Goal: Transaction & Acquisition: Purchase product/service

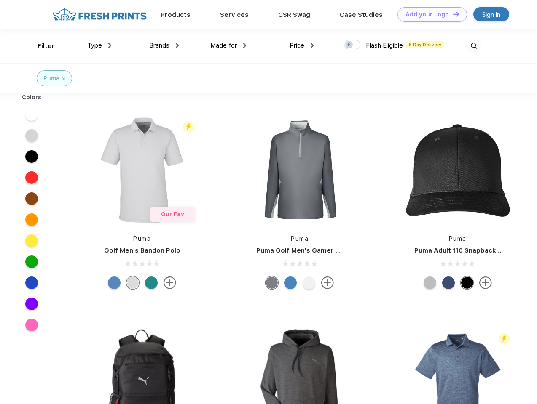
click at [429, 14] on link "Add your Logo Design Tool" at bounding box center [432, 14] width 70 height 15
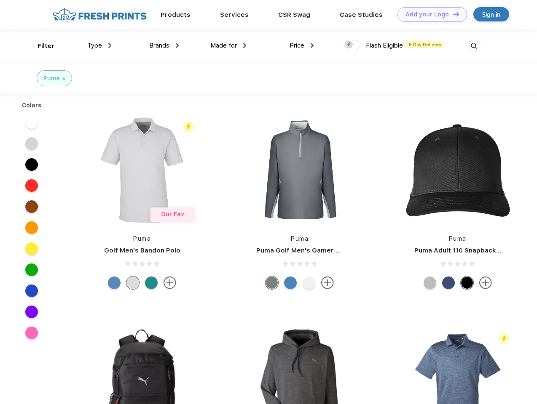
click at [0, 0] on div "Design Tool" at bounding box center [0, 0] width 0 height 0
click at [452, 14] on link "Add your Logo Design Tool" at bounding box center [432, 14] width 70 height 15
click at [40, 46] on div "Filter" at bounding box center [45, 46] width 17 height 10
click at [99, 46] on span "Type" at bounding box center [94, 46] width 15 height 8
click at [164, 46] on span "Brands" at bounding box center [159, 46] width 20 height 8
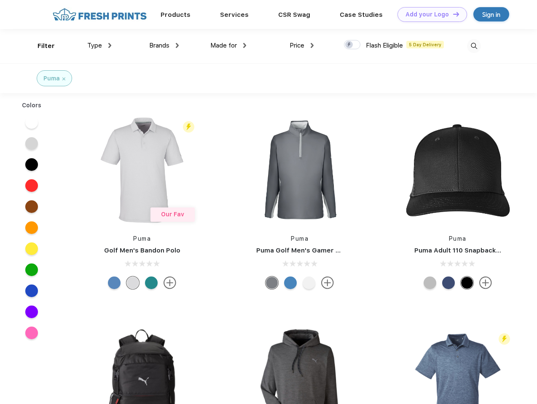
click at [228, 46] on span "Made for" at bounding box center [223, 46] width 27 height 8
click at [302, 46] on span "Price" at bounding box center [296, 46] width 15 height 8
click at [352, 45] on div at bounding box center [352, 44] width 16 height 9
click at [349, 45] on input "checkbox" at bounding box center [346, 42] width 5 height 5
click at [474, 46] on img at bounding box center [474, 46] width 14 height 14
